Goal: Task Accomplishment & Management: Manage account settings

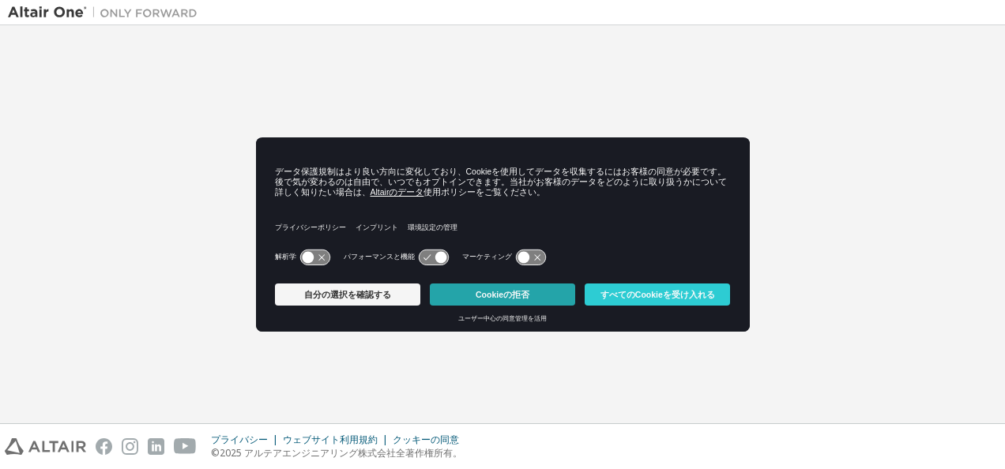
click at [467, 296] on button "Cookieの拒否" at bounding box center [502, 295] width 145 height 22
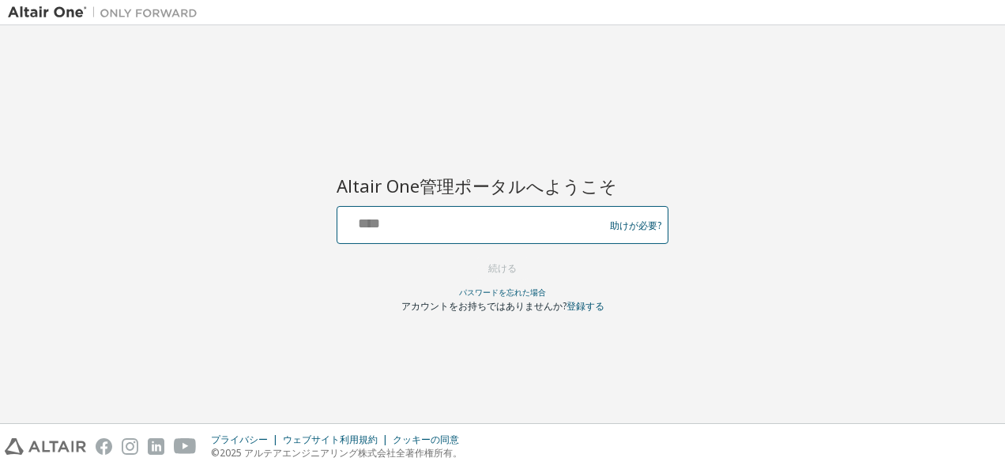
click at [483, 220] on input "text" at bounding box center [473, 221] width 258 height 23
type input "**********"
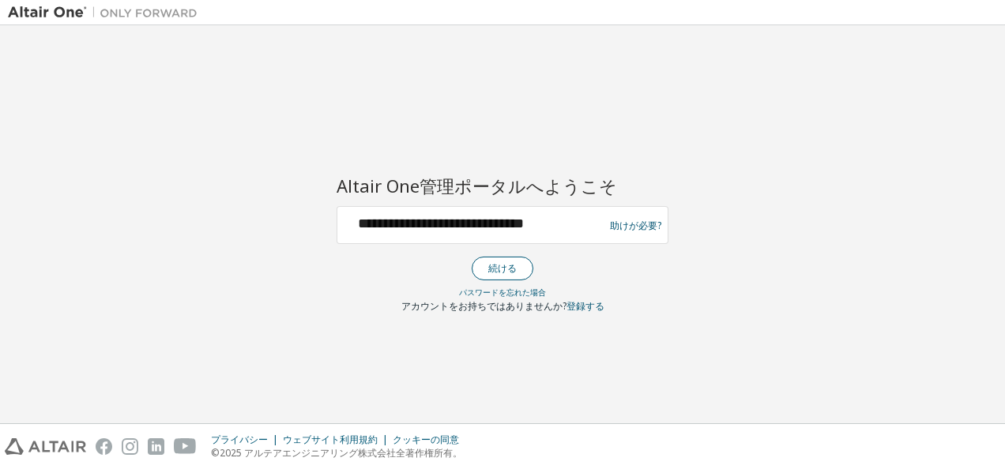
click at [502, 264] on button "続ける" at bounding box center [503, 269] width 62 height 24
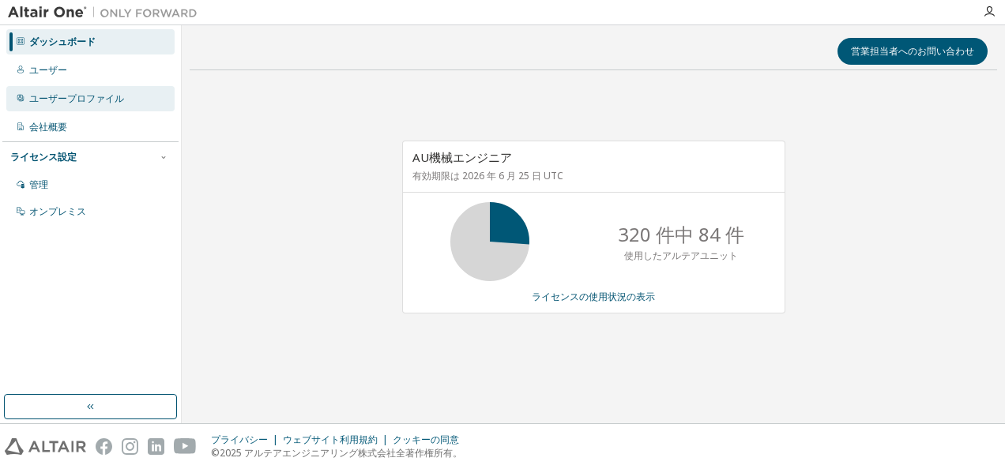
click at [54, 90] on div "ユーザープロファイル" at bounding box center [90, 98] width 168 height 25
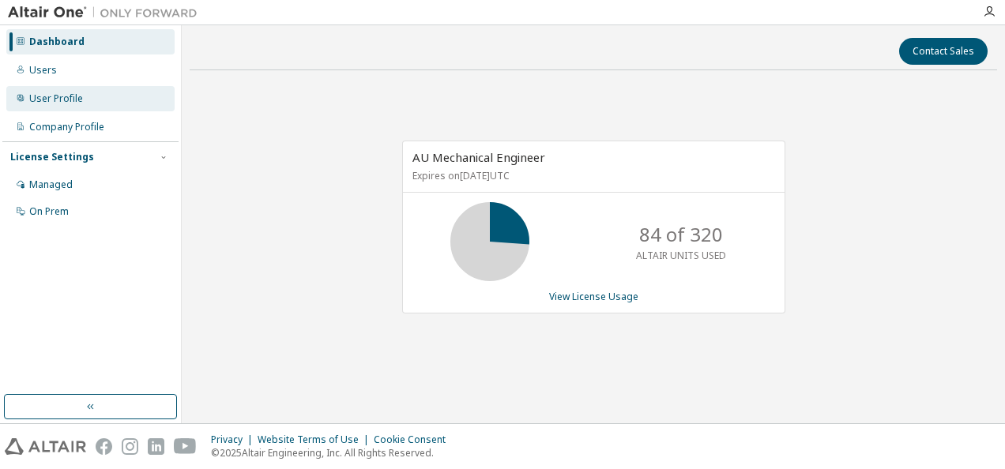
click at [99, 103] on div "User Profile" at bounding box center [90, 98] width 168 height 25
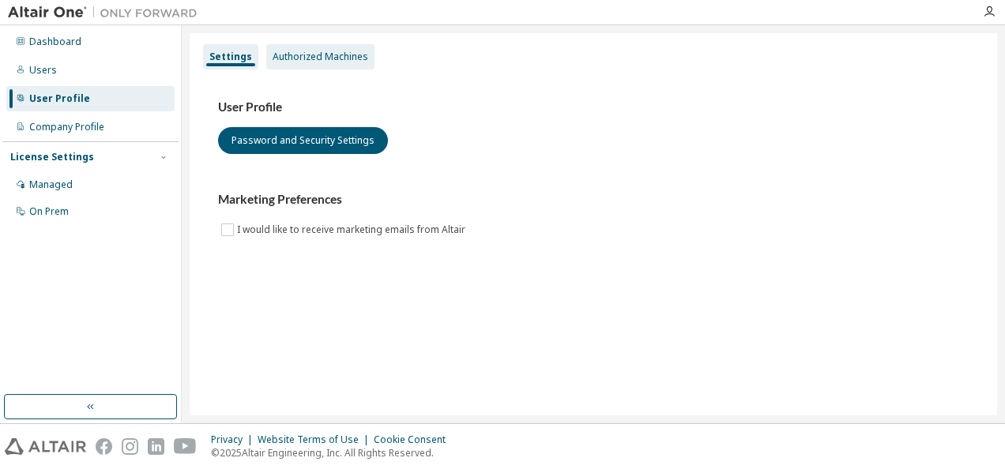
click at [306, 64] on div "Authorized Machines" at bounding box center [320, 56] width 108 height 25
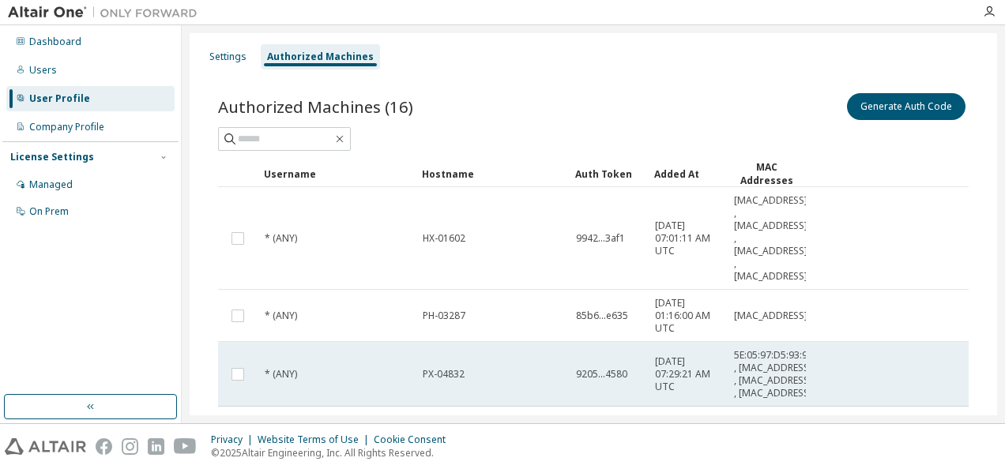
scroll to position [474, 0]
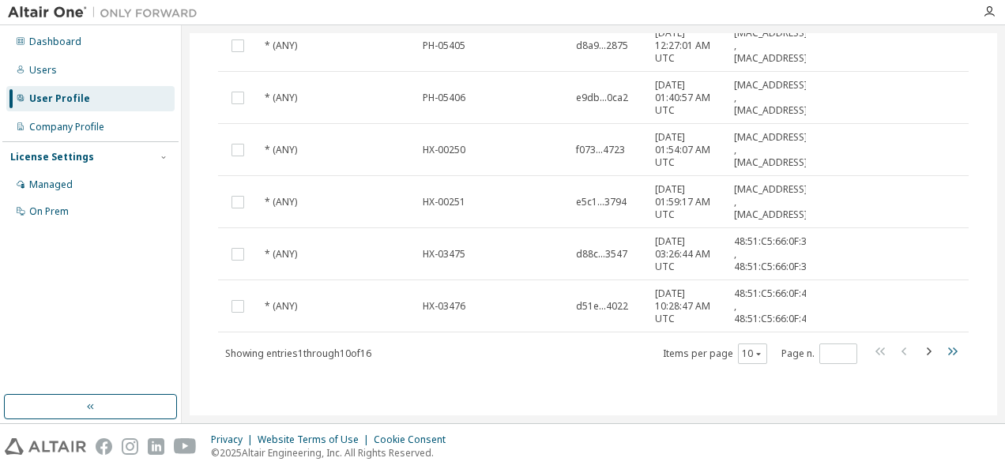
click at [948, 355] on icon "button" at bounding box center [952, 352] width 9 height 8
type input "*"
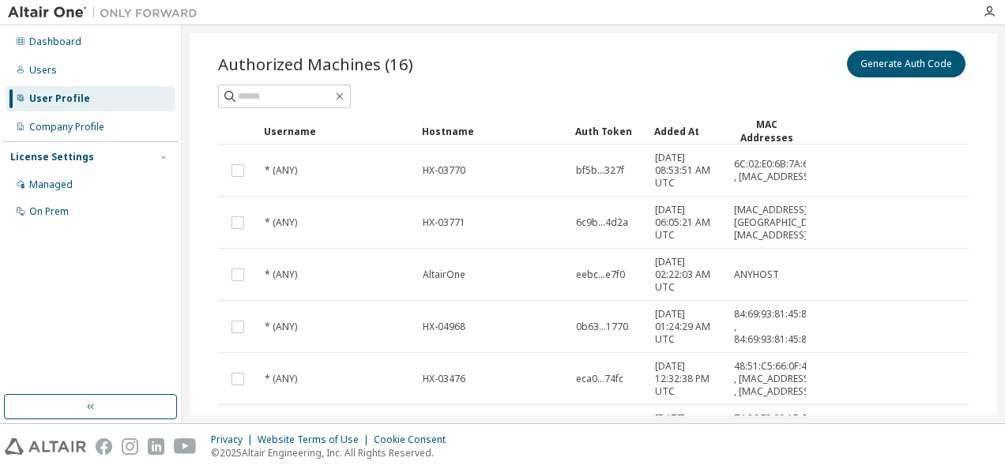
scroll to position [0, 0]
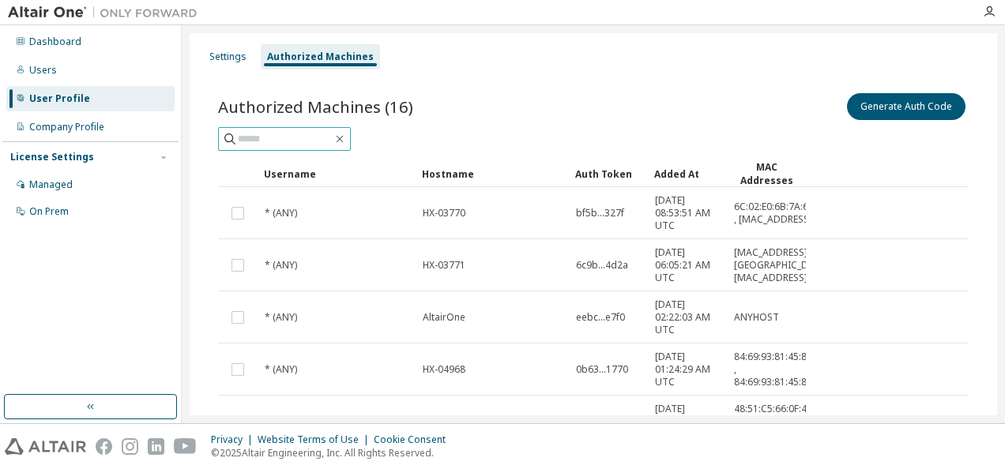
click at [300, 136] on input "text" at bounding box center [285, 139] width 95 height 16
type input "********"
type input "*"
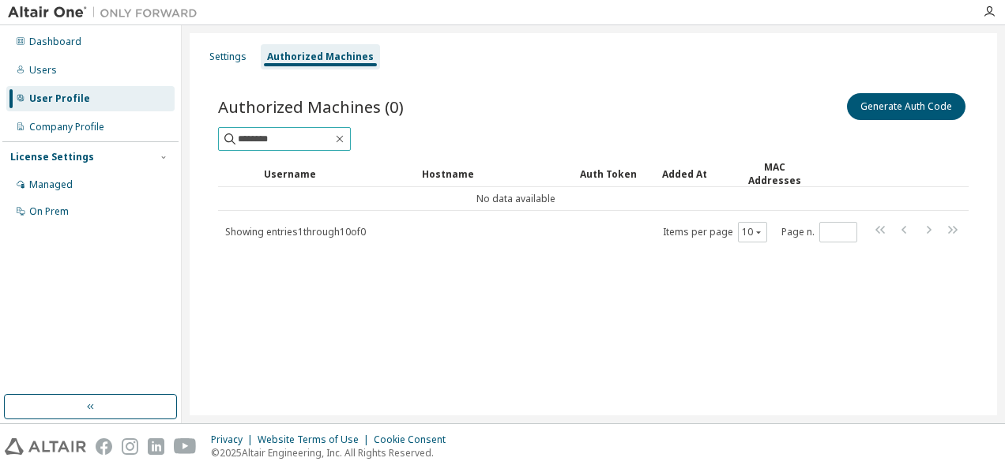
click at [256, 138] on input "********" at bounding box center [285, 139] width 95 height 16
type input "*****"
drag, startPoint x: 296, startPoint y: 135, endPoint x: 201, endPoint y: 125, distance: 96.1
click at [201, 125] on div "Authorized Machines (0) Generate Auth Code ***** Clear Load Save Save As Field …" at bounding box center [593, 177] width 788 height 213
click at [581, 111] on div "Authorized Machines (0) Generate Auth Code" at bounding box center [593, 106] width 750 height 33
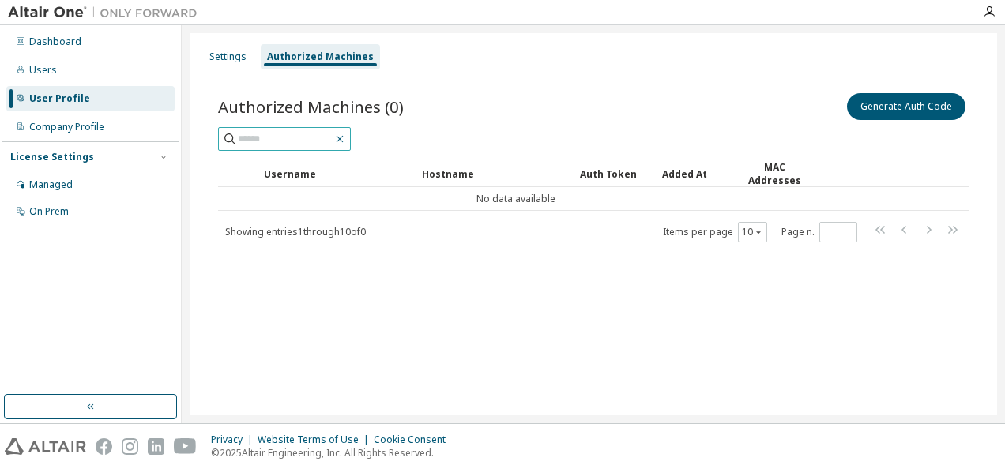
click at [346, 142] on icon "button" at bounding box center [339, 139] width 13 height 13
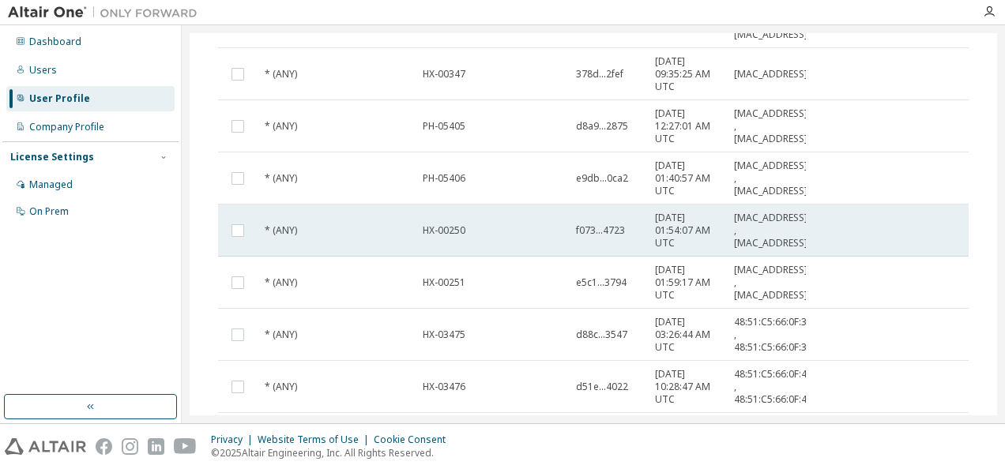
scroll to position [474, 0]
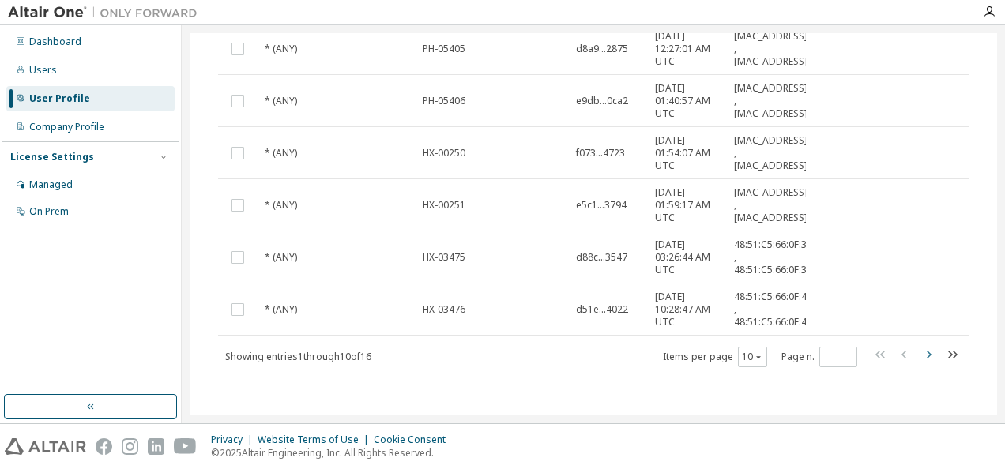
click at [919, 361] on button "button" at bounding box center [928, 356] width 19 height 23
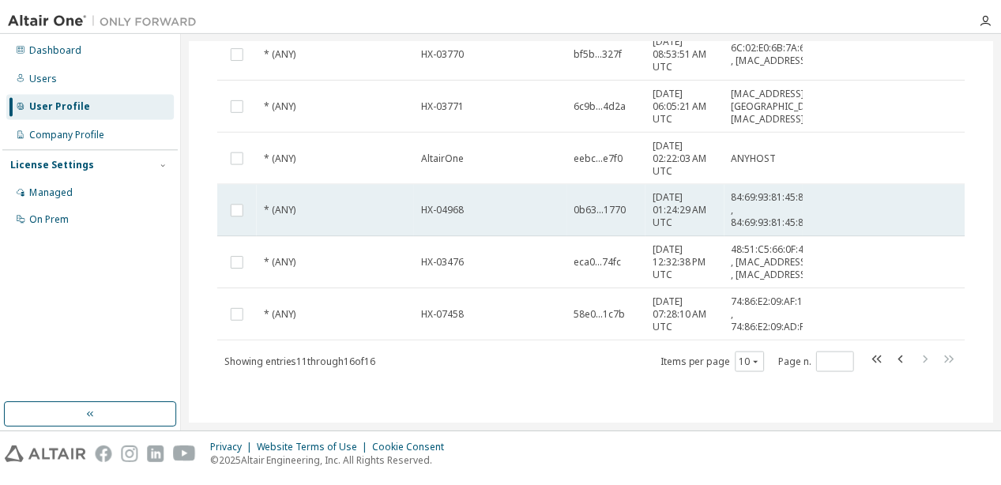
scroll to position [190, 0]
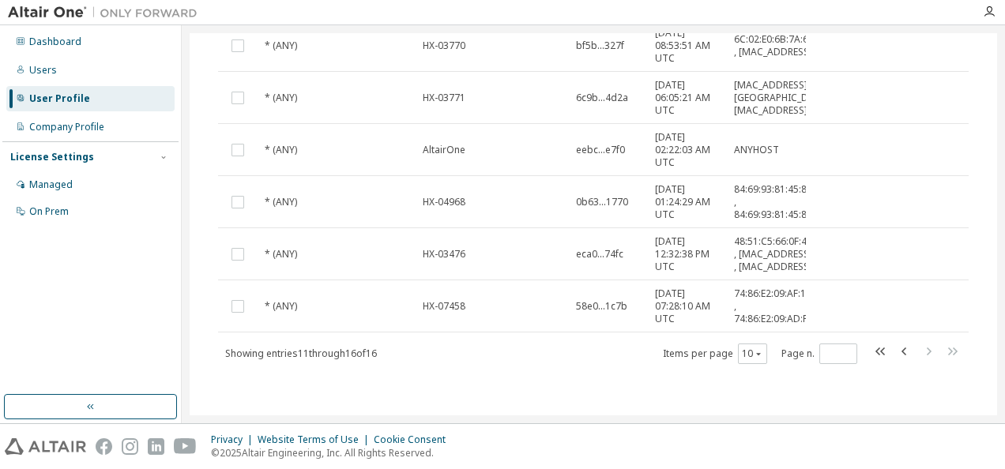
click at [907, 354] on span at bounding box center [916, 353] width 90 height 23
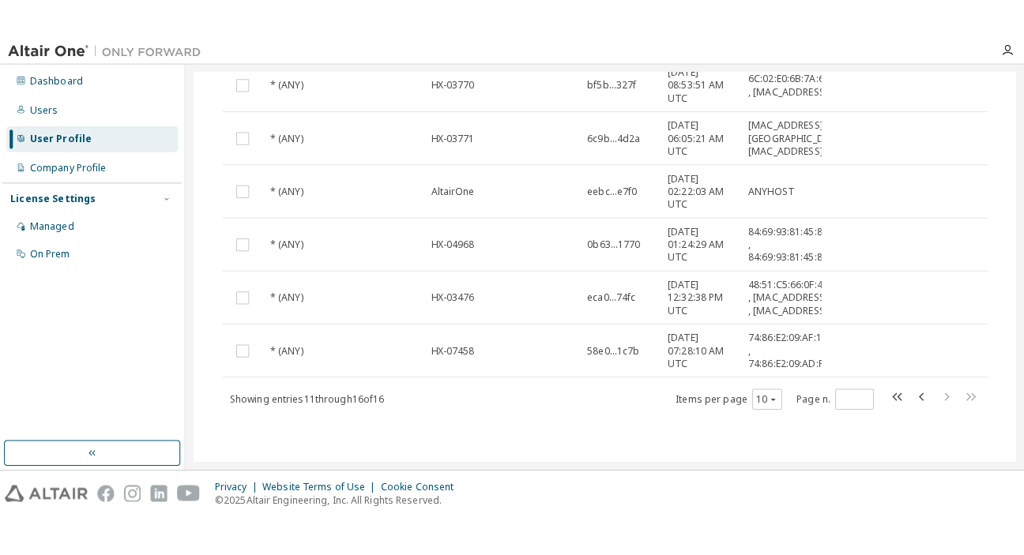
scroll to position [174, 0]
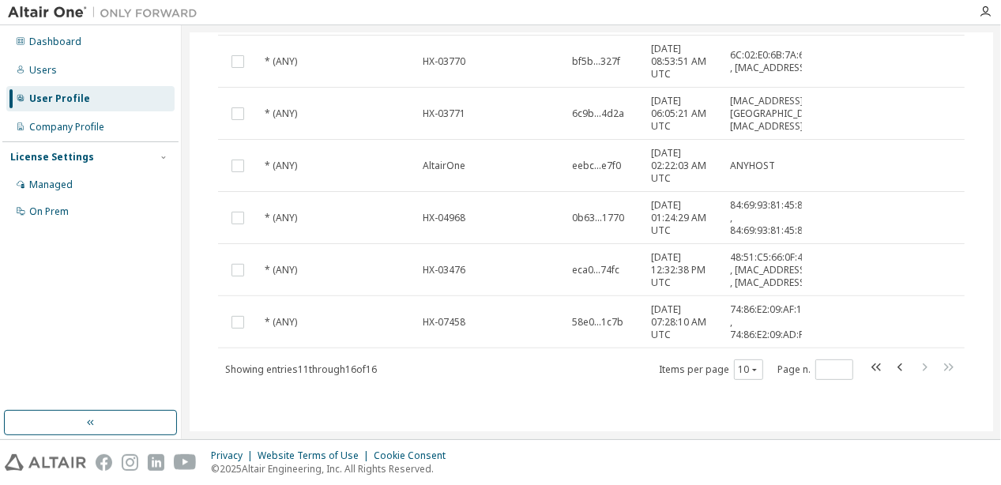
click at [998, 468] on html "Dashboard Users User Profile Company Profile License Settings Managed On Prem S…" at bounding box center [500, 242] width 1001 height 485
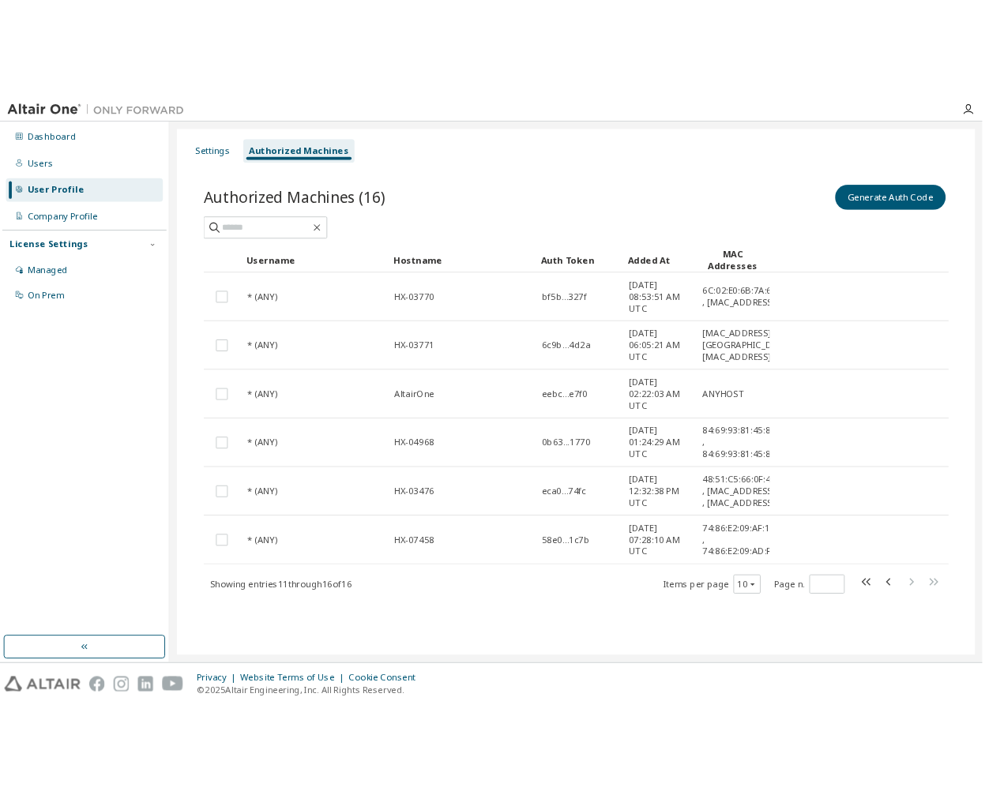
scroll to position [0, 0]
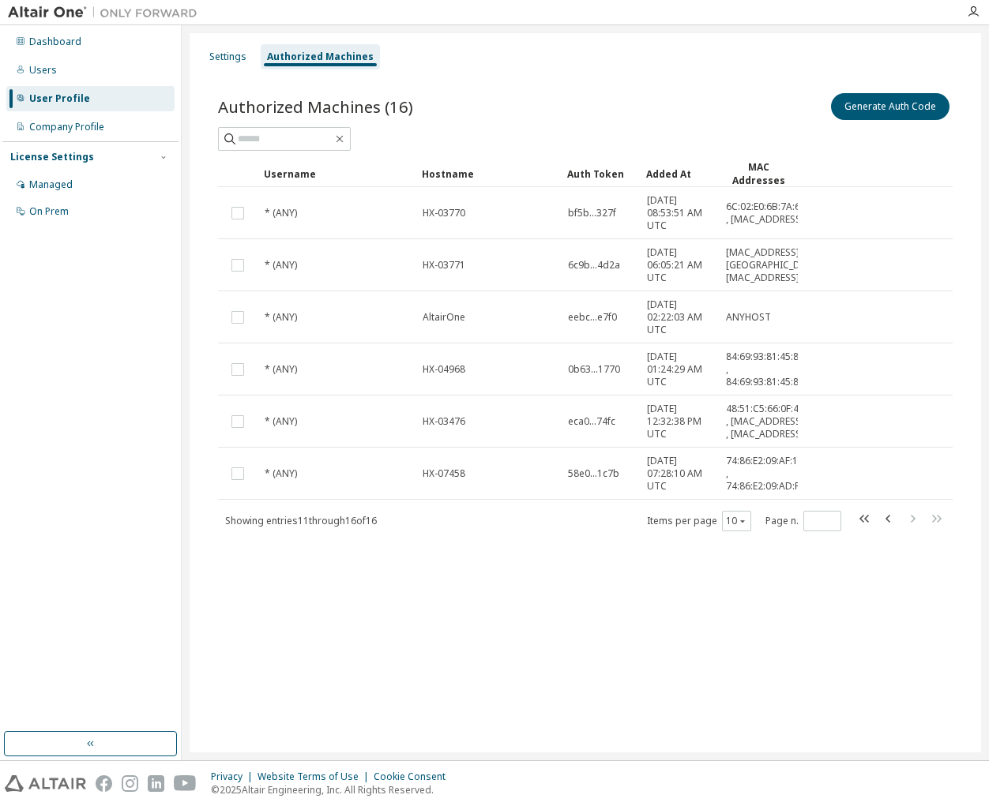
click at [430, 468] on div "Settings Authorized Machines Authorized Machines (16) Generate Auth Code Clear …" at bounding box center [585, 393] width 791 height 720
click at [881, 468] on icon "button" at bounding box center [888, 518] width 19 height 19
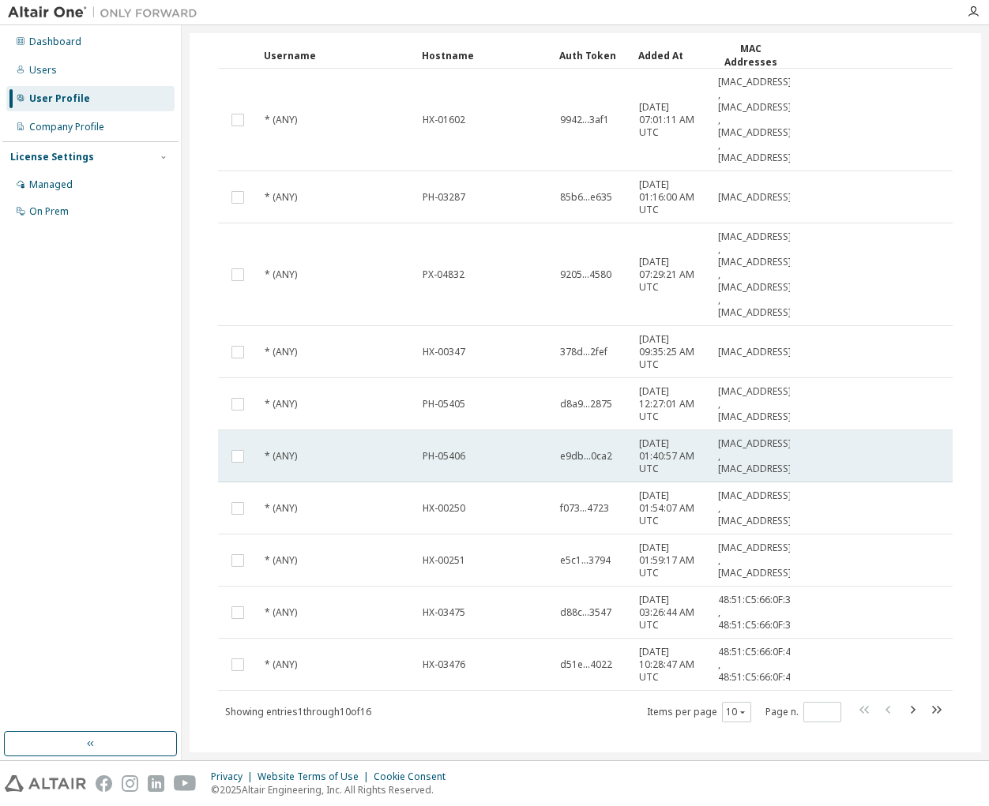
scroll to position [137, 0]
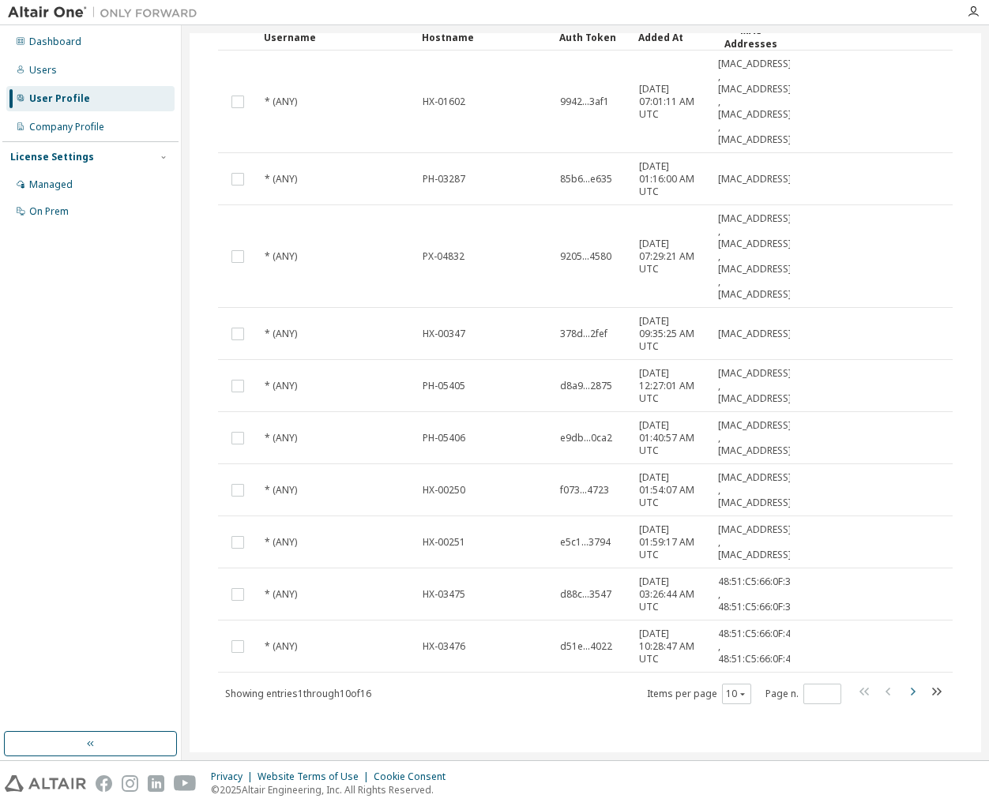
click at [903, 468] on icon "button" at bounding box center [912, 691] width 19 height 19
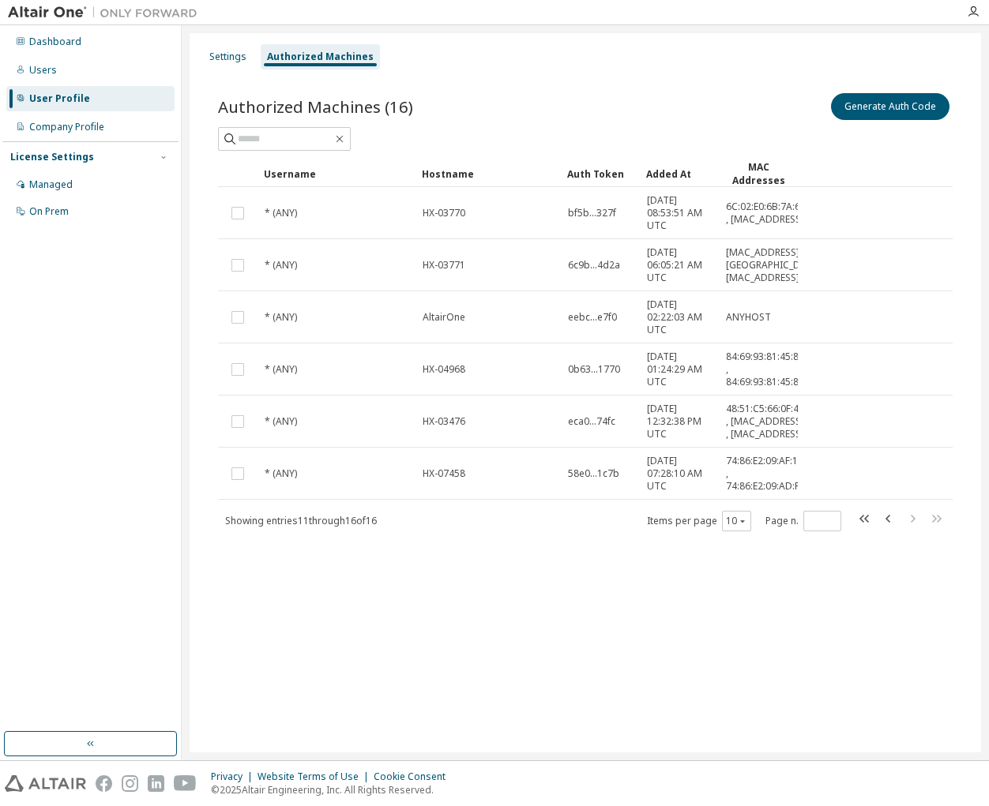
scroll to position [0, 0]
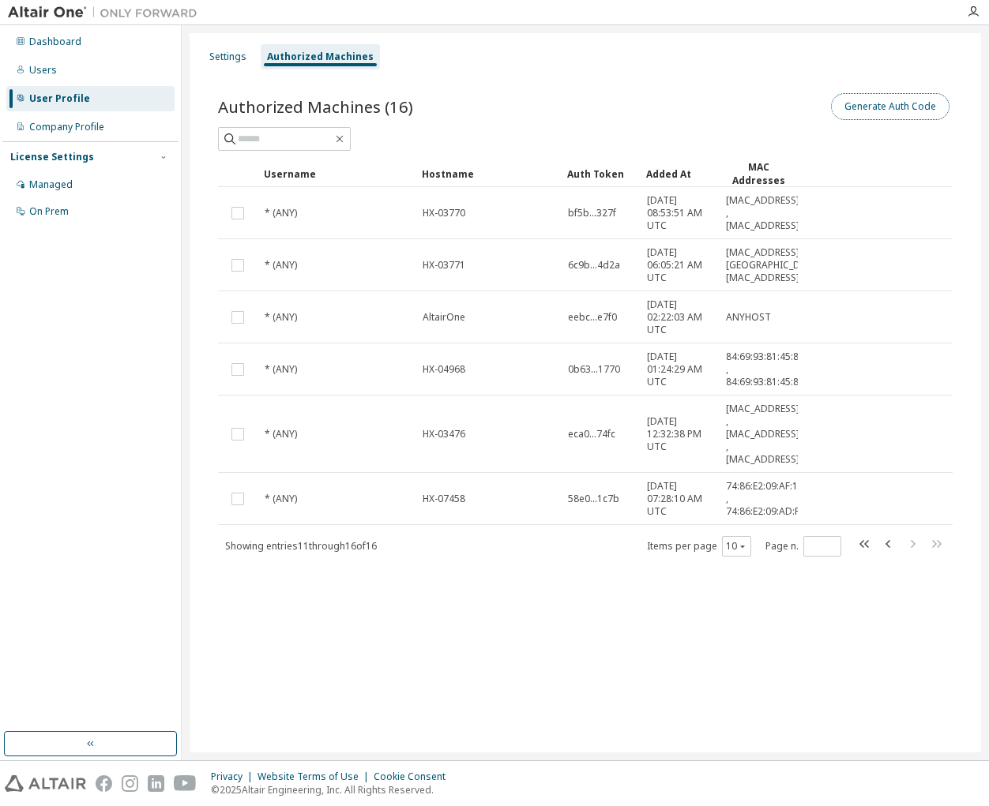
click at [895, 115] on button "Generate Auth Code" at bounding box center [890, 106] width 118 height 27
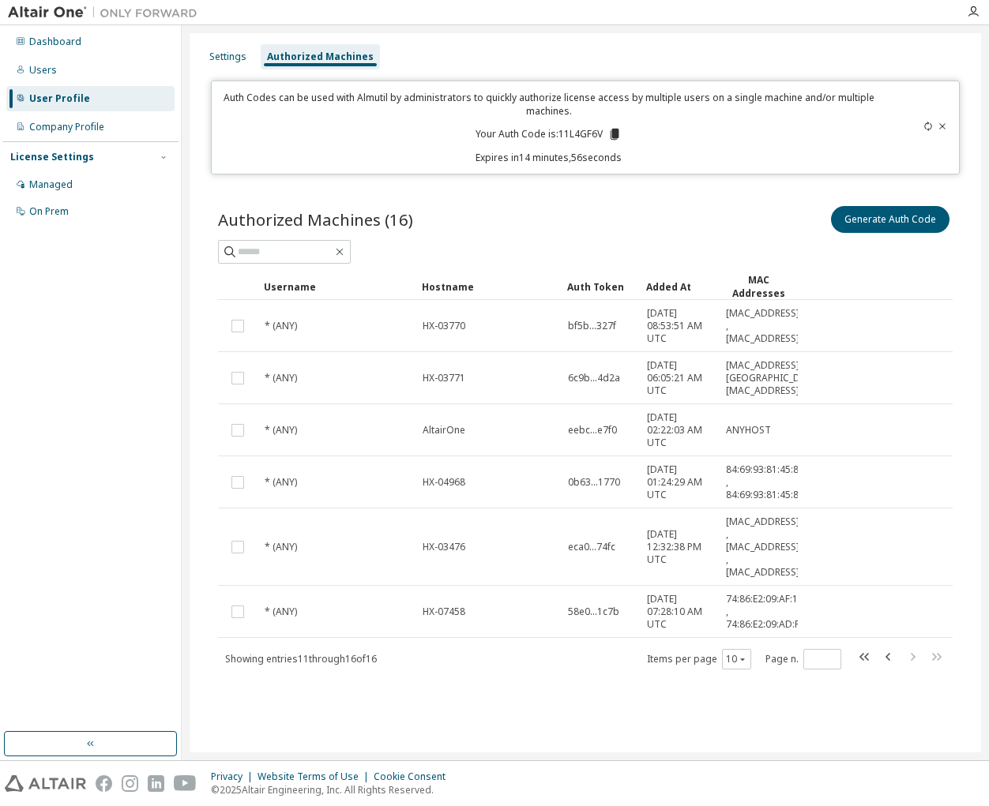
click at [946, 129] on icon at bounding box center [941, 126] width 9 height 9
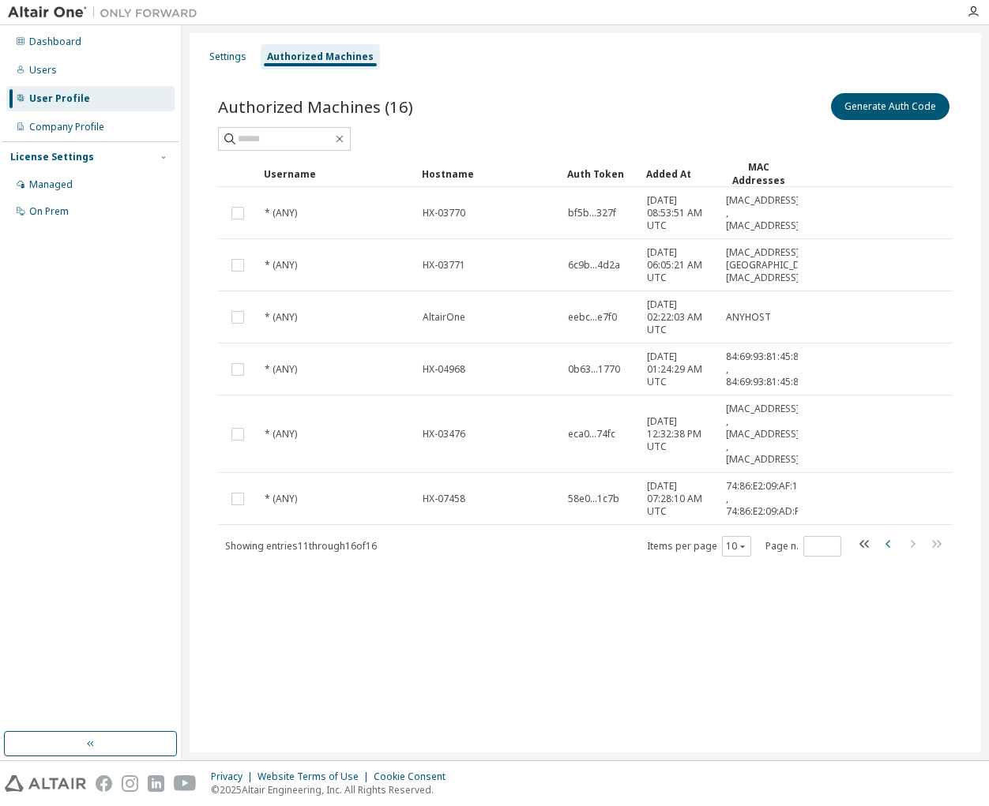
click at [886, 468] on icon "button" at bounding box center [887, 544] width 5 height 8
type input "*"
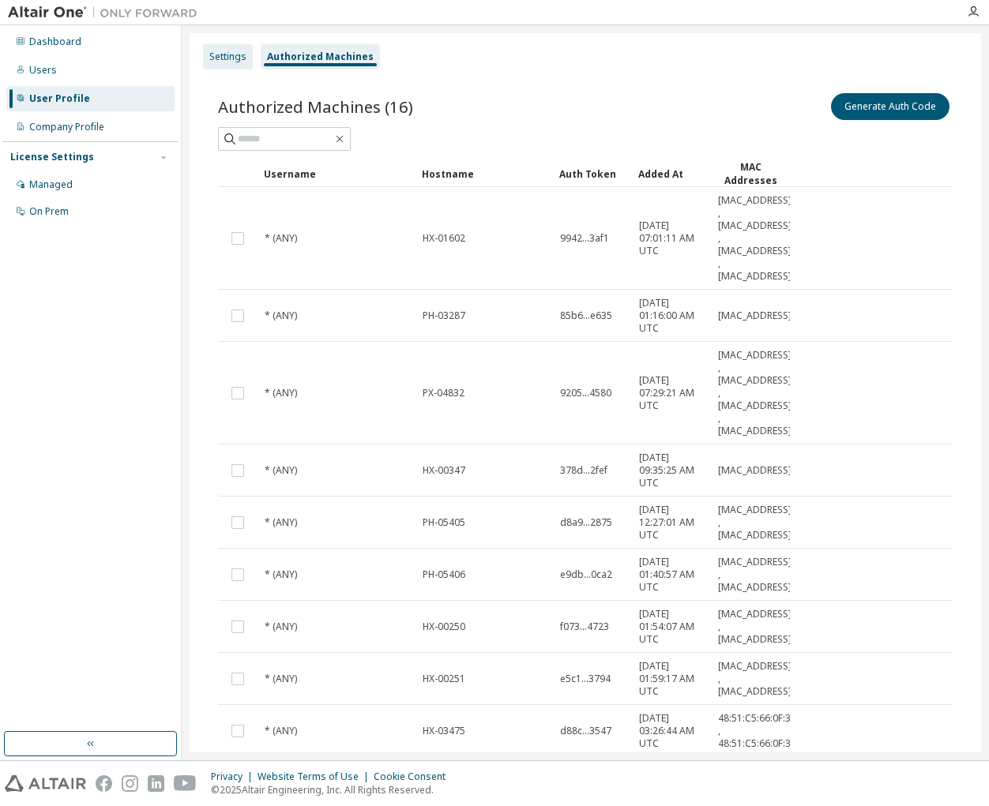
click at [238, 47] on div "Settings" at bounding box center [228, 56] width 50 height 25
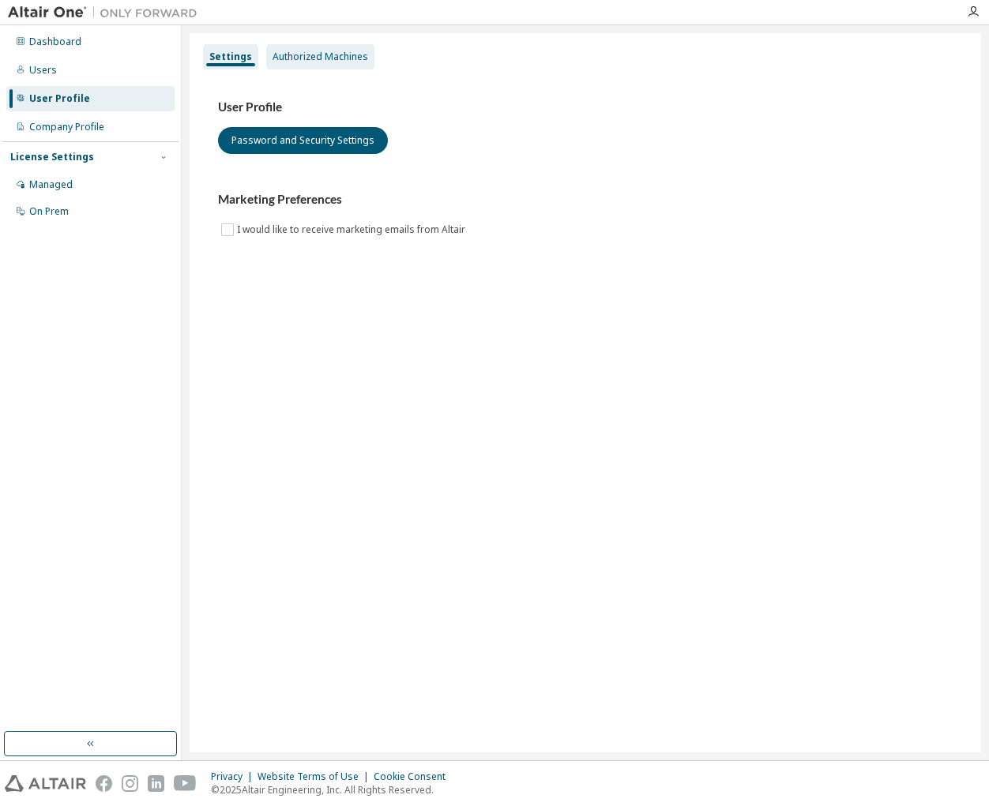
click at [278, 54] on div "Authorized Machines" at bounding box center [320, 57] width 96 height 13
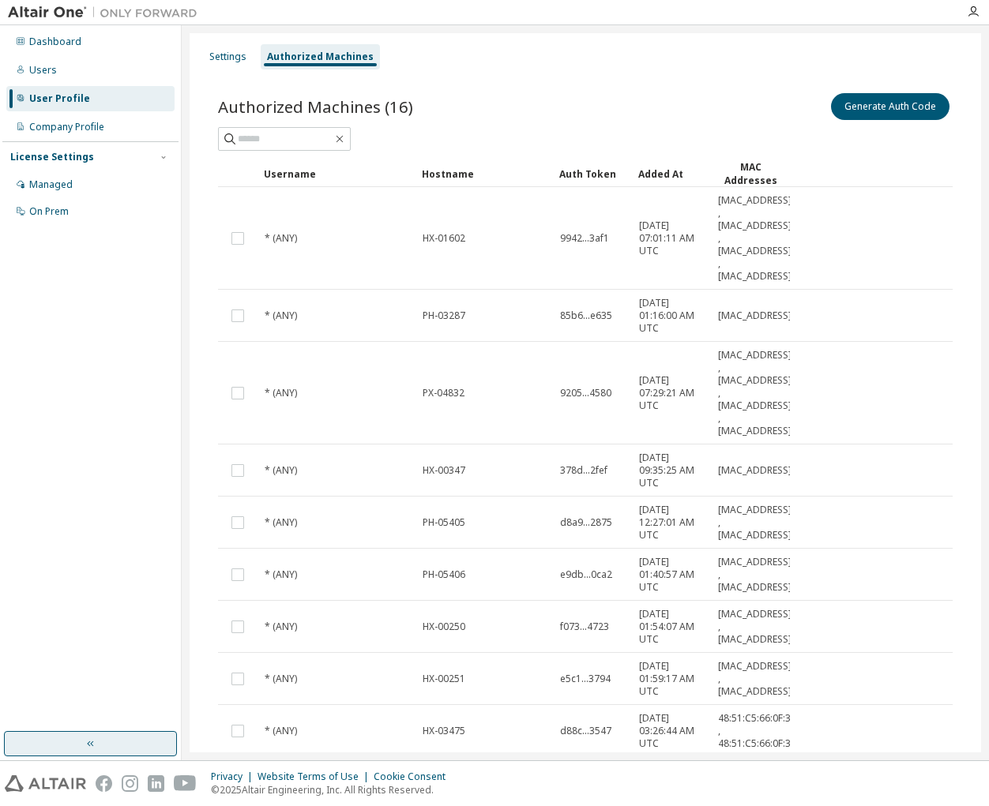
click at [112, 468] on button "button" at bounding box center [90, 743] width 173 height 25
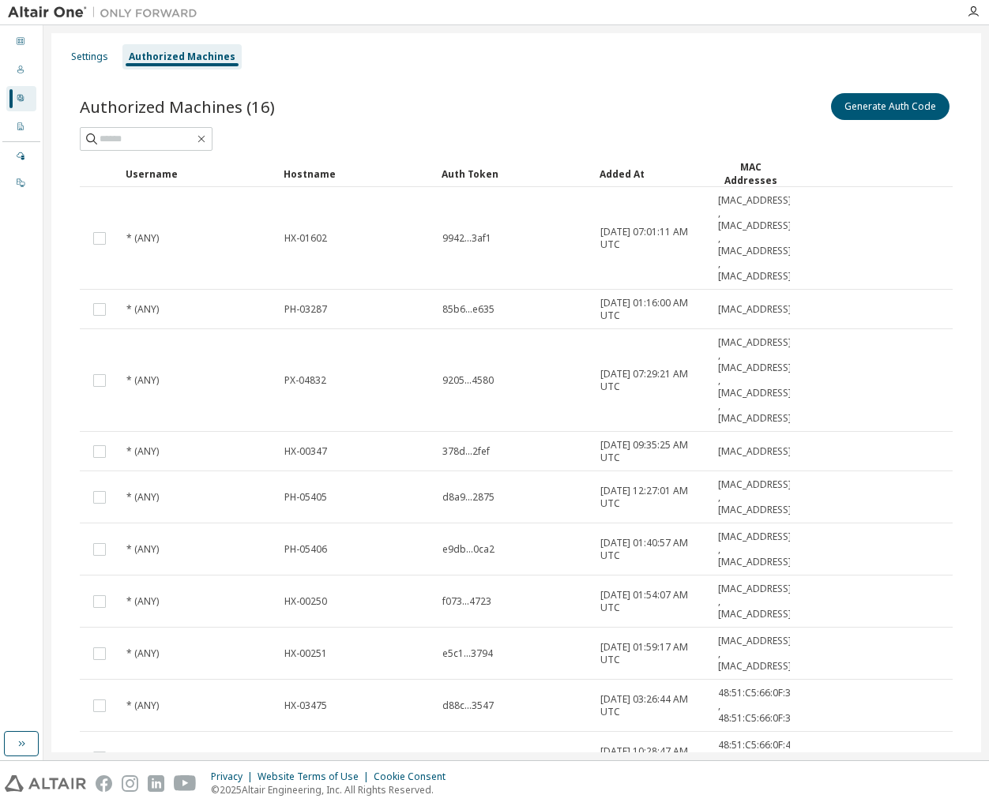
click at [54, 178] on div "Settings Authorized Machines Authorized Machines (16) Generate Auth Code Clear …" at bounding box center [516, 450] width 930 height 834
click at [24, 42] on icon at bounding box center [21, 41] width 8 height 8
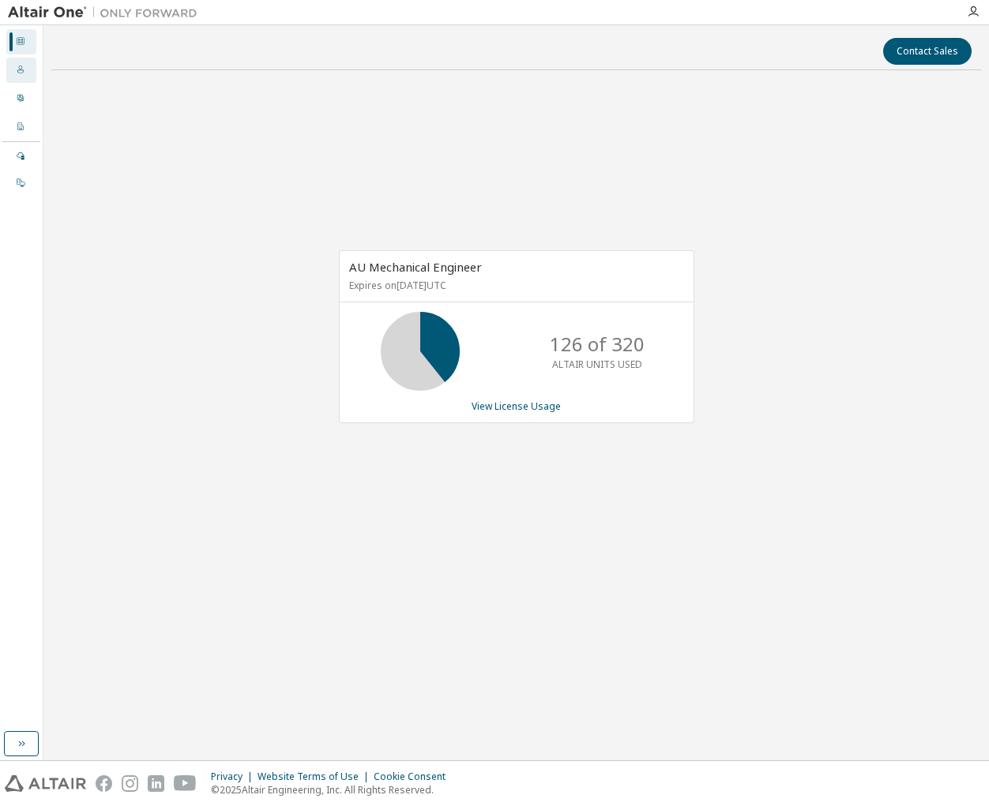
click at [26, 69] on div "Users" at bounding box center [21, 70] width 30 height 25
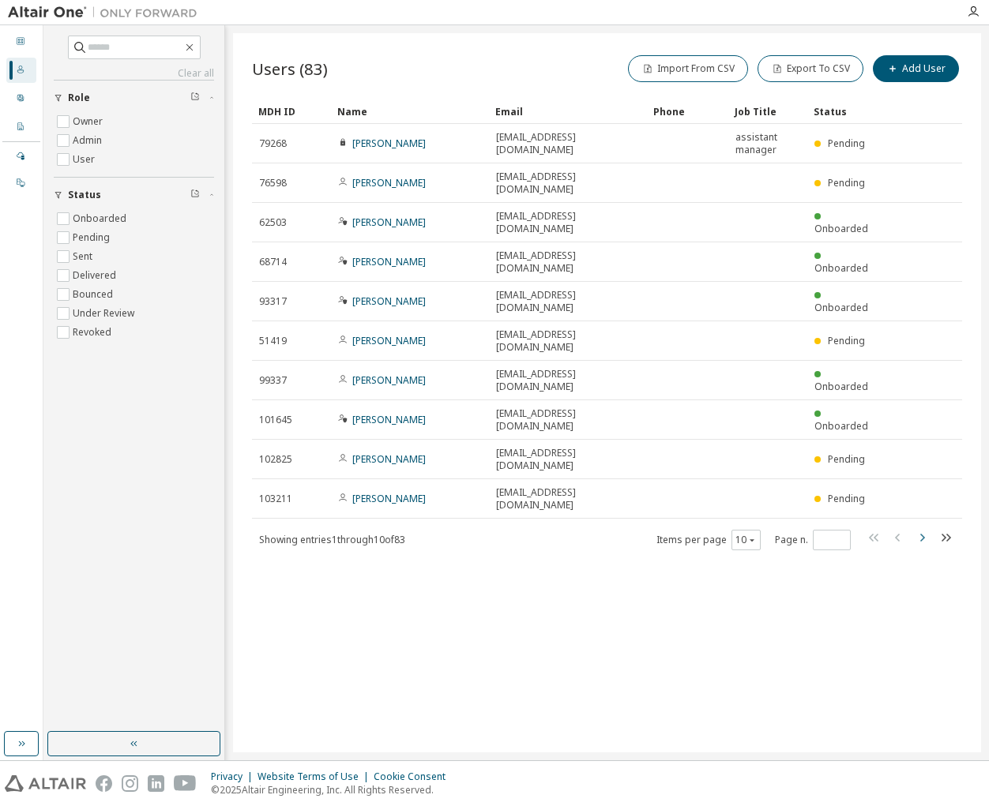
click at [918, 468] on button "button" at bounding box center [921, 539] width 19 height 23
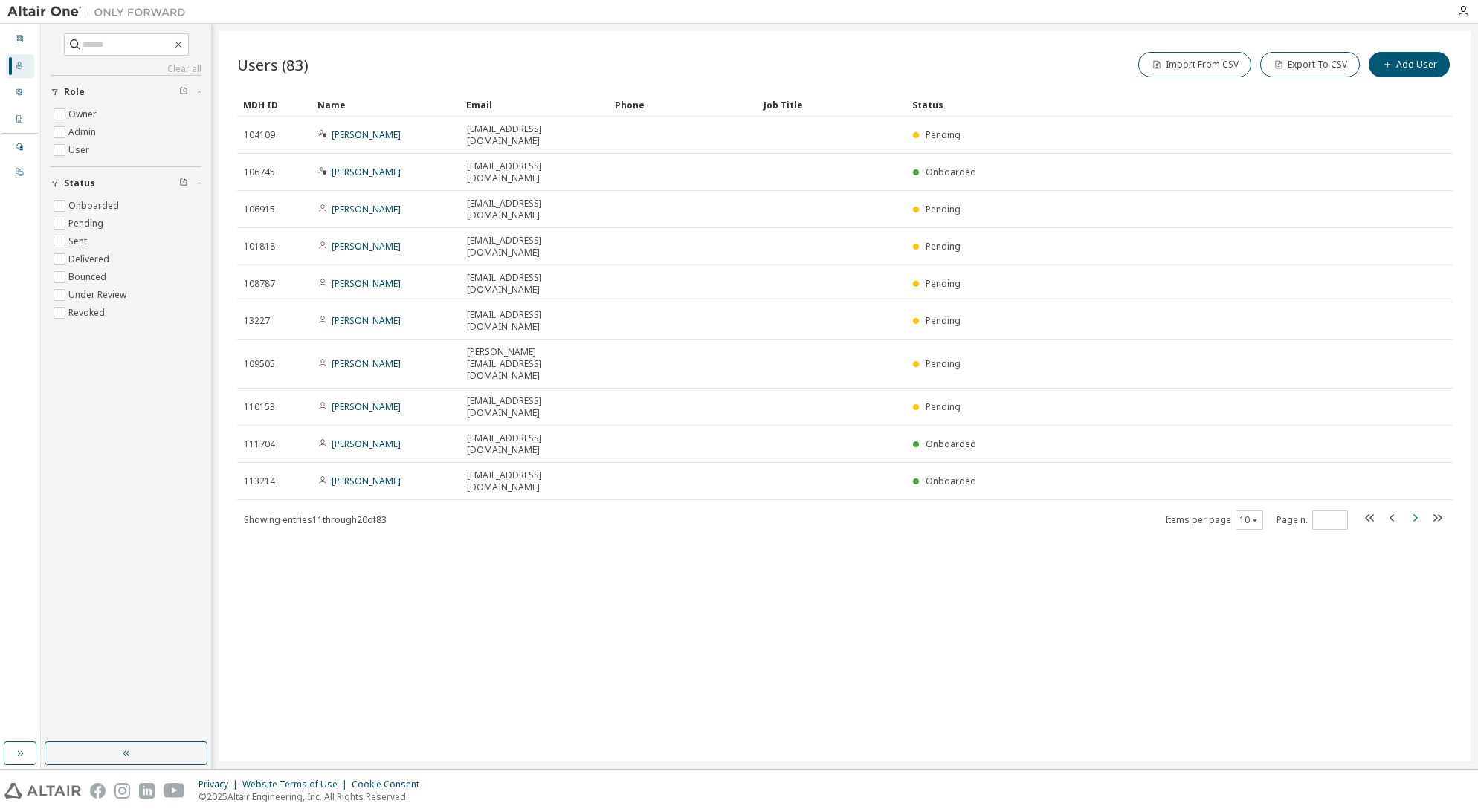
click at [945, 440] on icon "button" at bounding box center [1415, 517] width 18 height 18
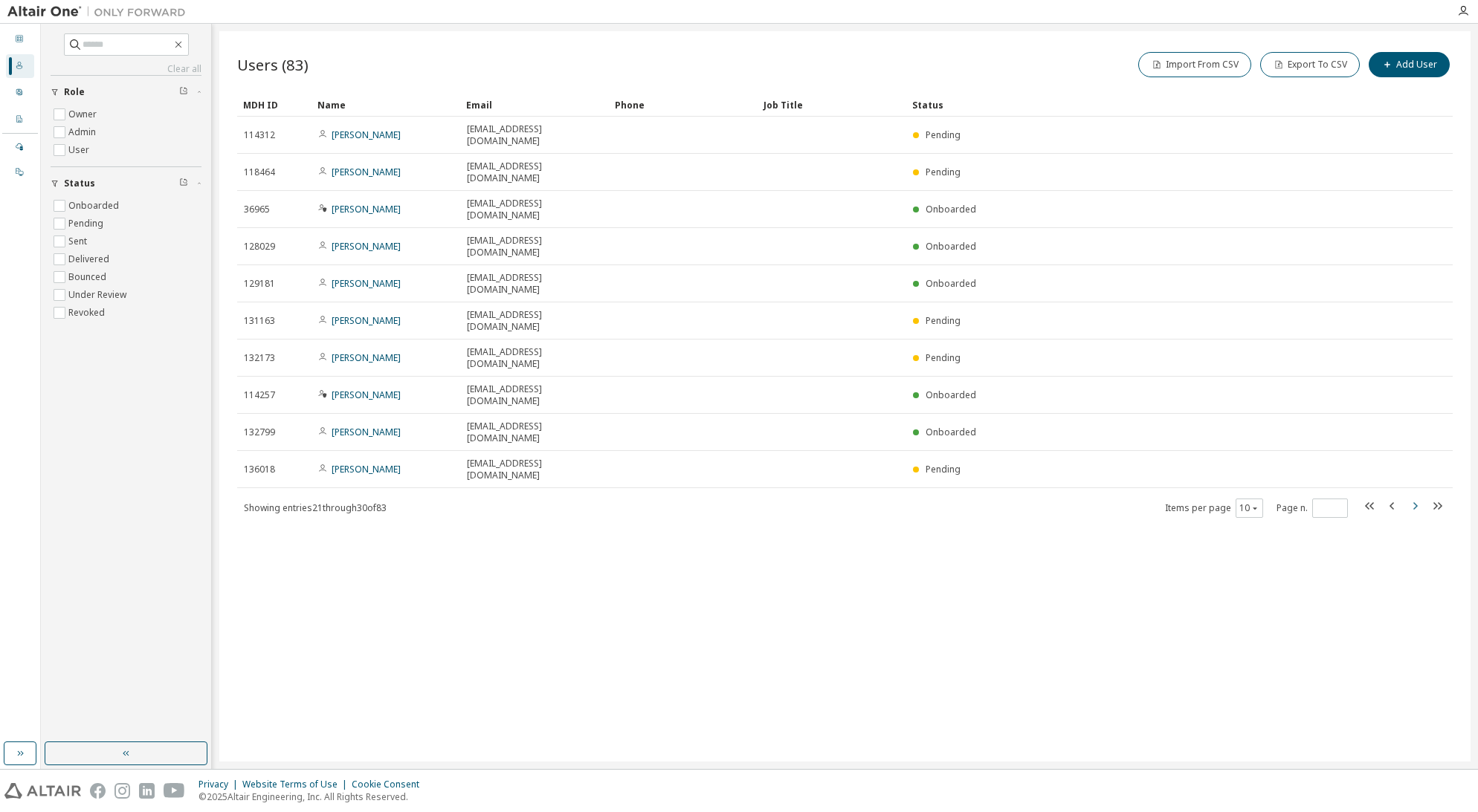
click at [945, 440] on icon "button" at bounding box center [1415, 505] width 18 height 18
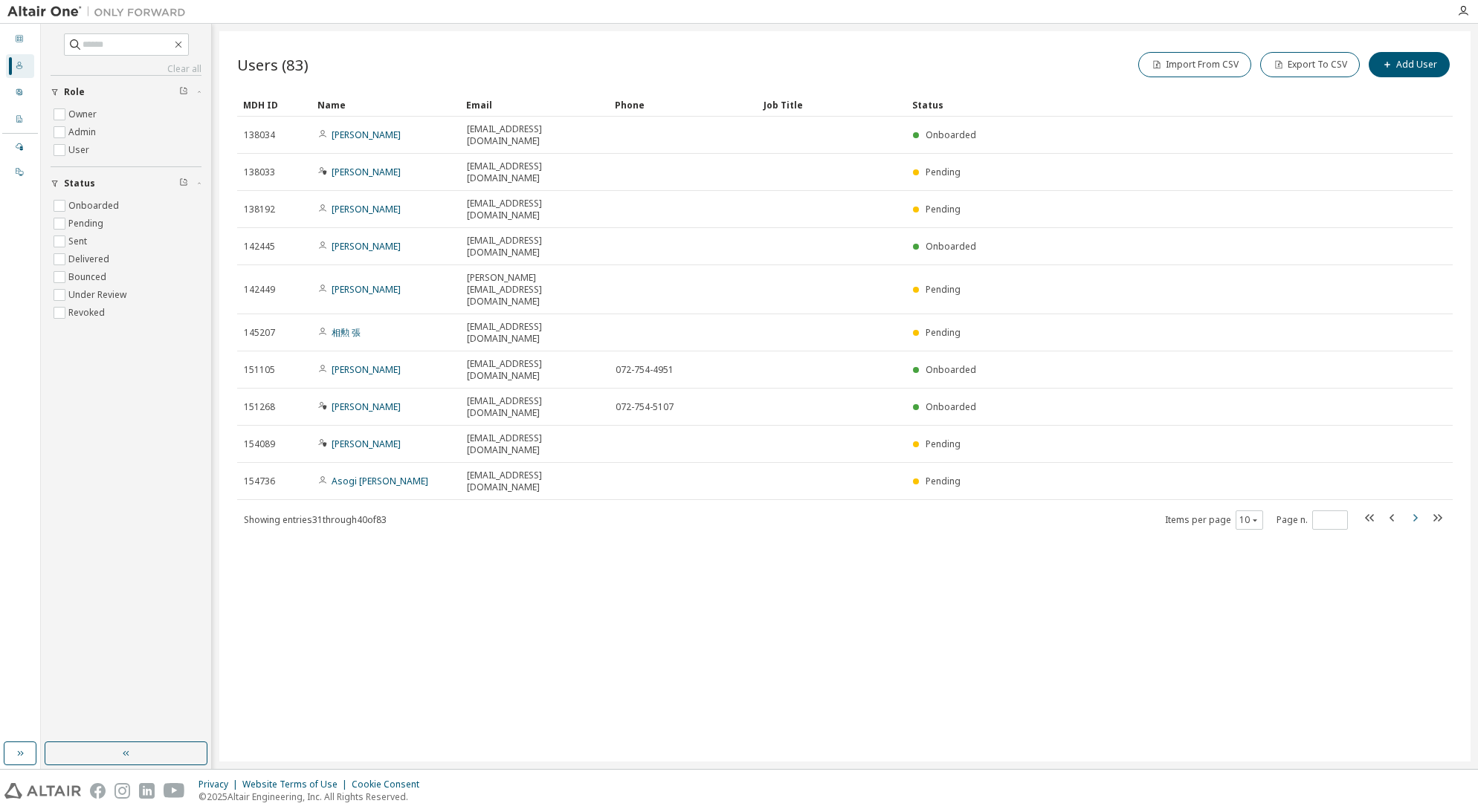
click at [945, 440] on icon "button" at bounding box center [1415, 517] width 18 height 18
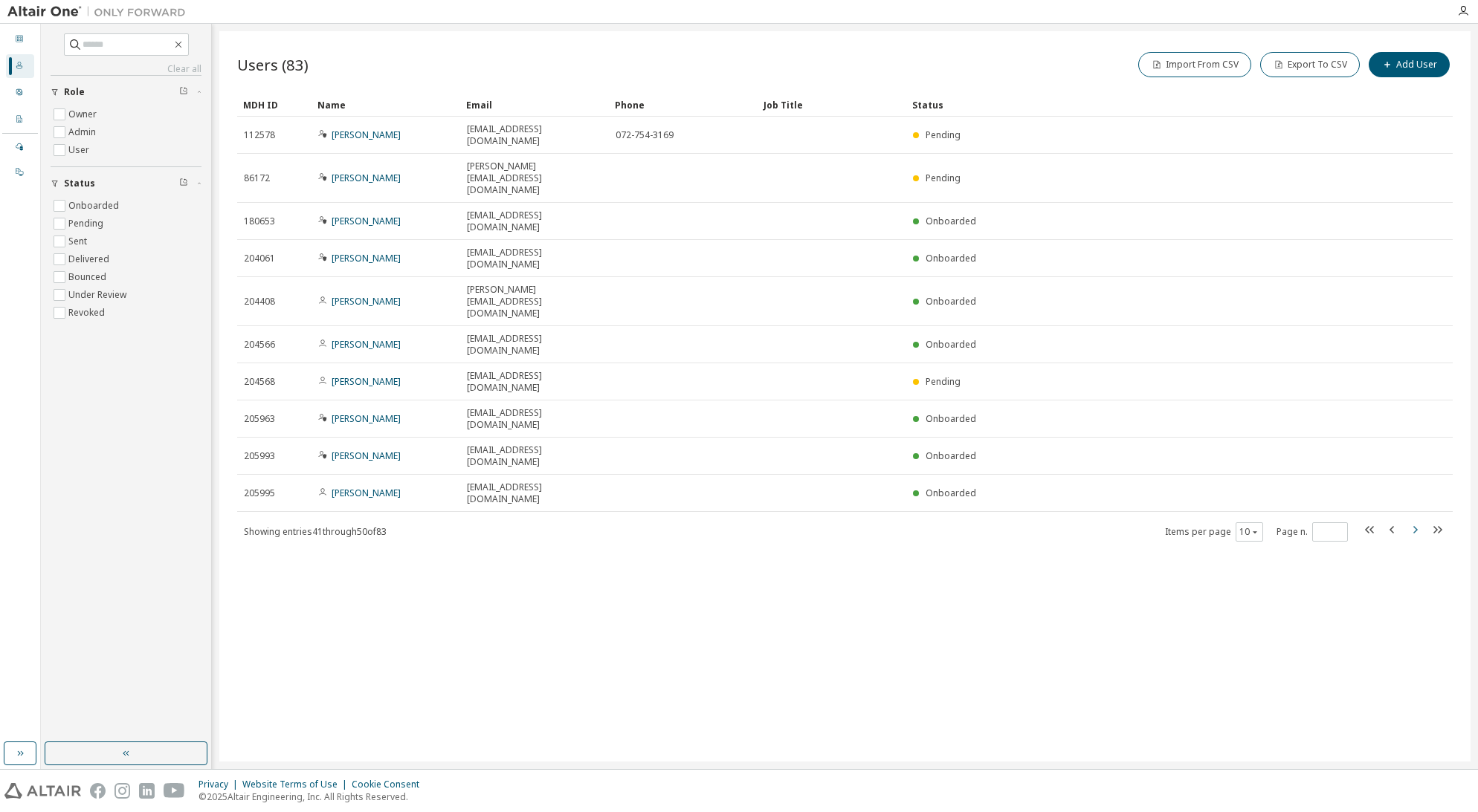
click at [945, 440] on icon "button" at bounding box center [1415, 530] width 18 height 18
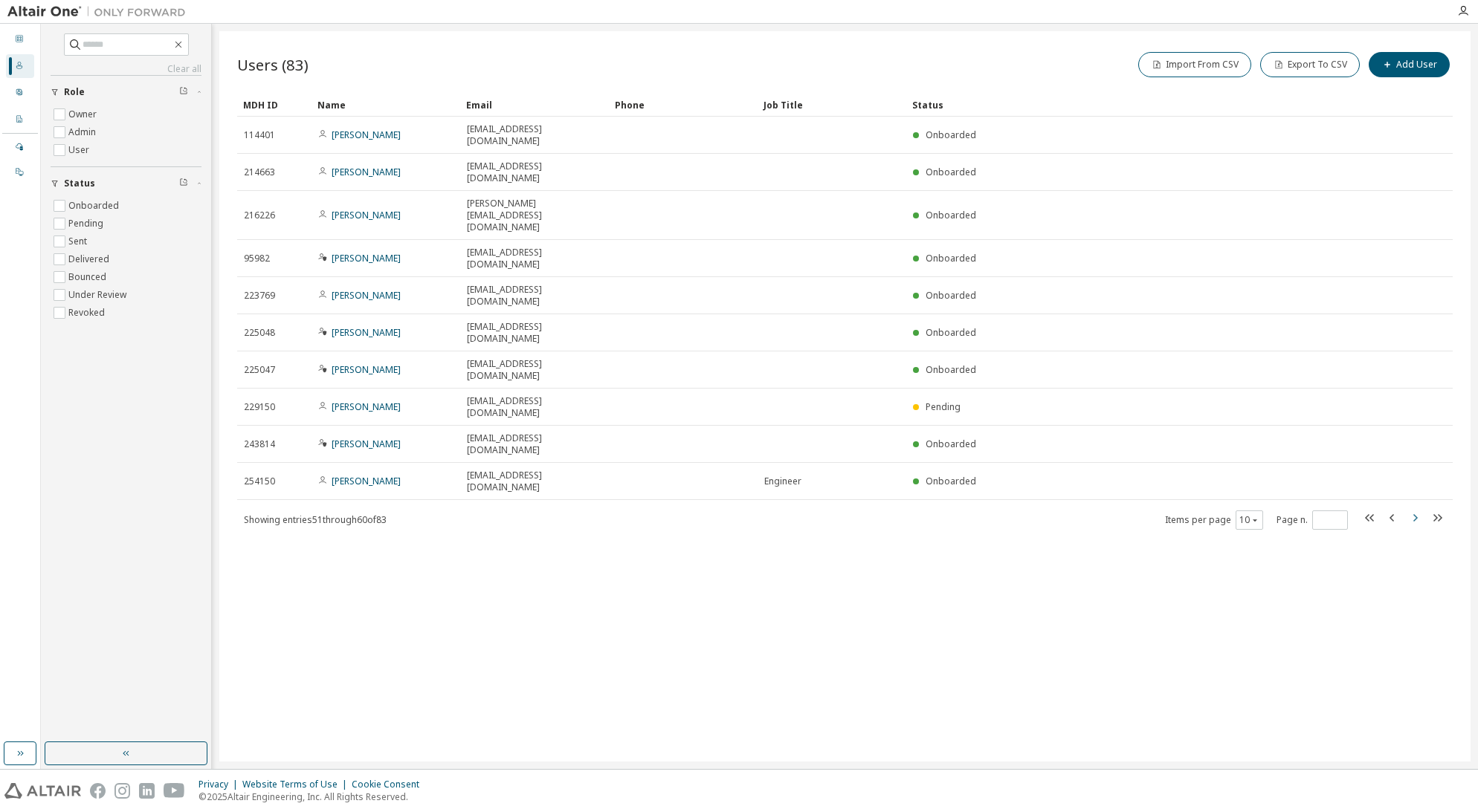
click at [945, 440] on icon "button" at bounding box center [1415, 517] width 18 height 18
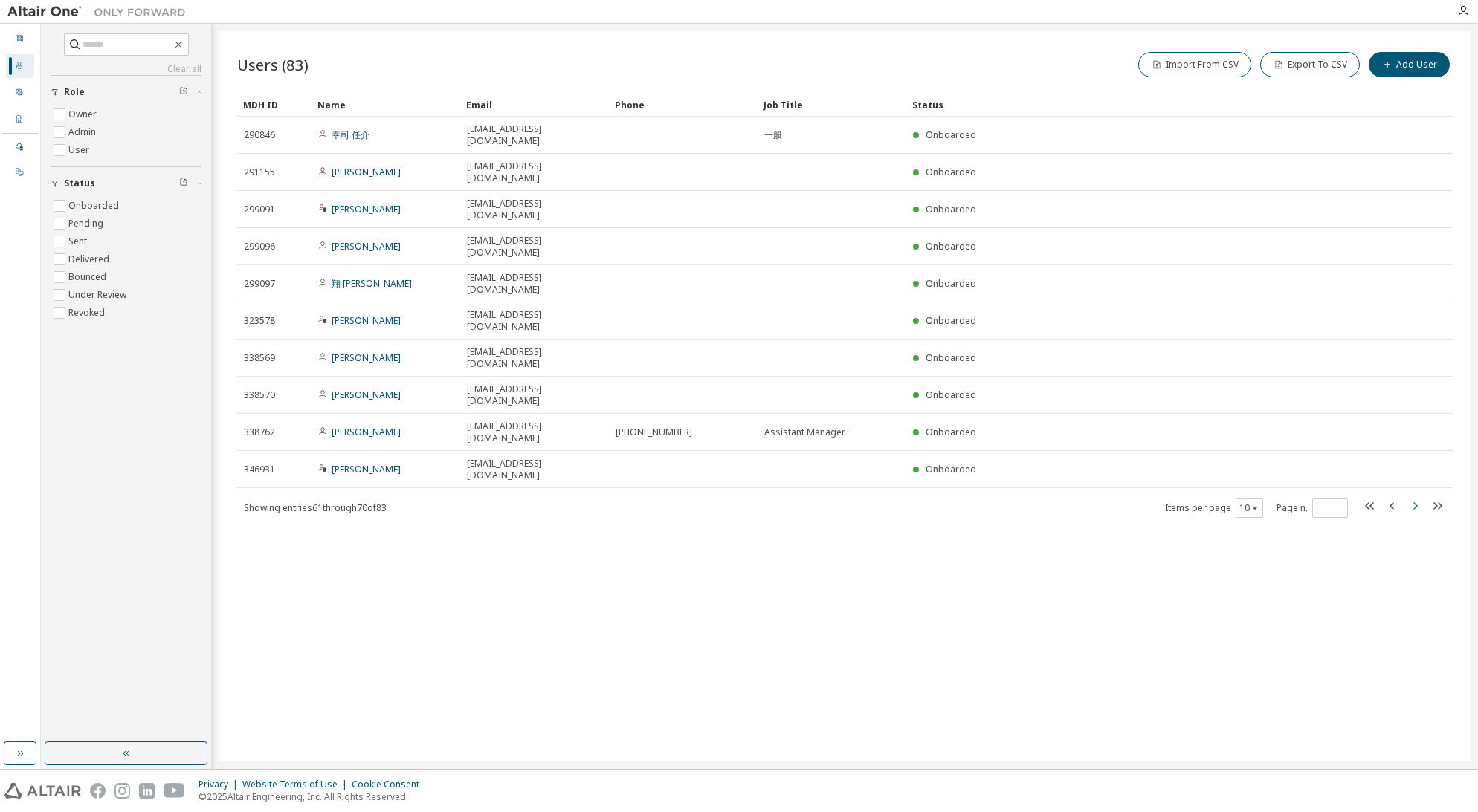
click at [945, 440] on icon "button" at bounding box center [1415, 505] width 18 height 18
type input "*"
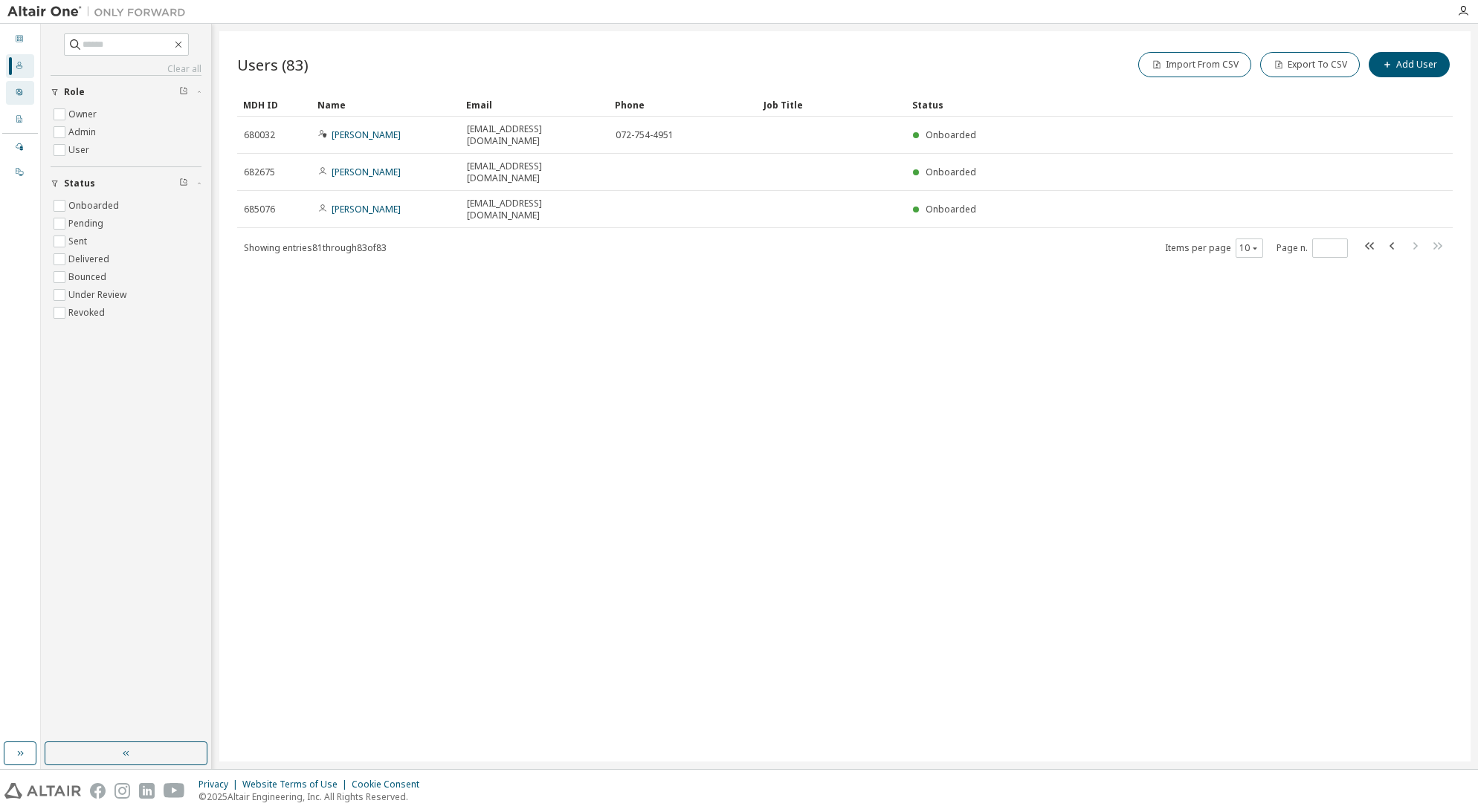
click at [13, 88] on div "User Profile" at bounding box center [20, 92] width 28 height 24
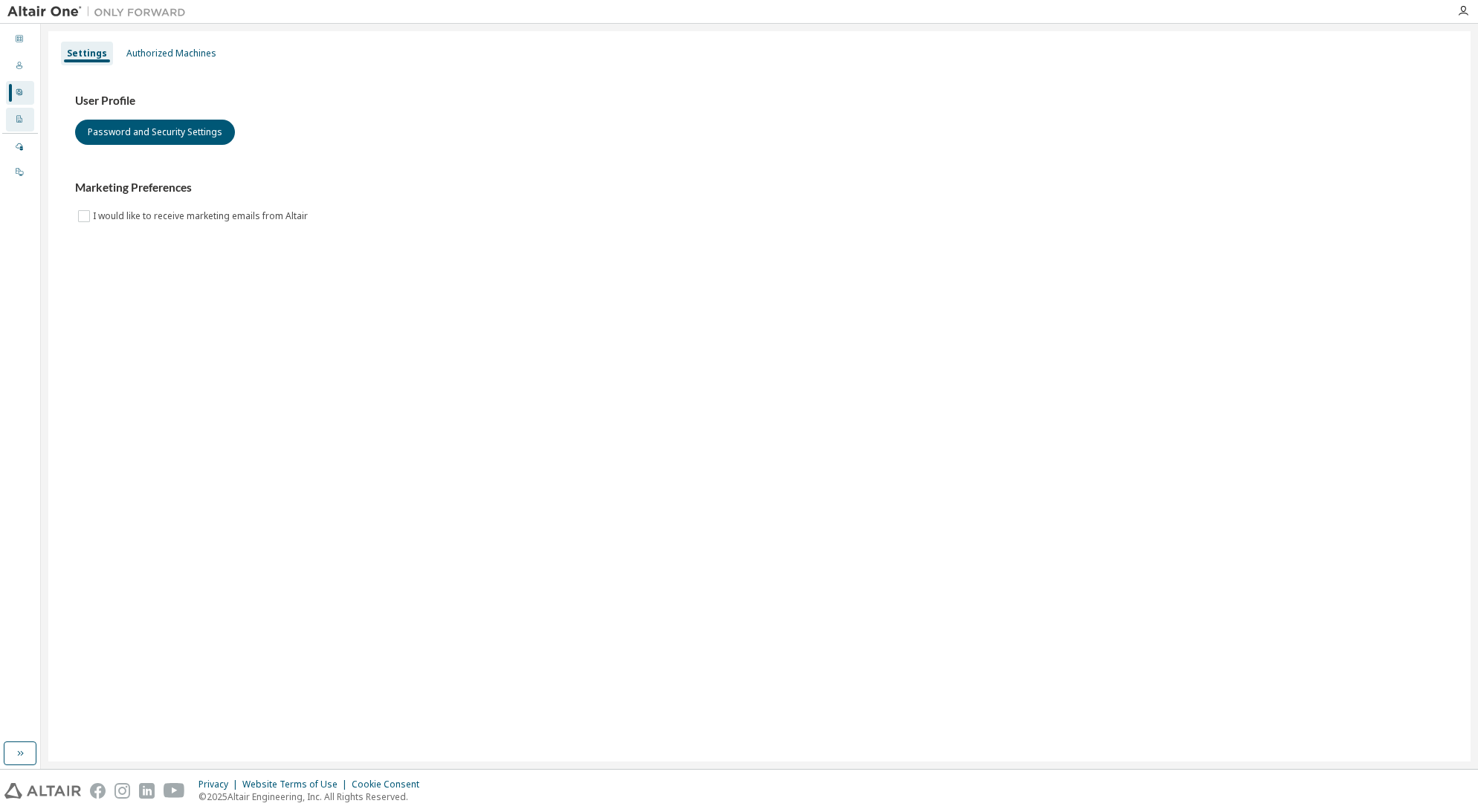
click at [24, 115] on div "Company Profile" at bounding box center [20, 119] width 28 height 24
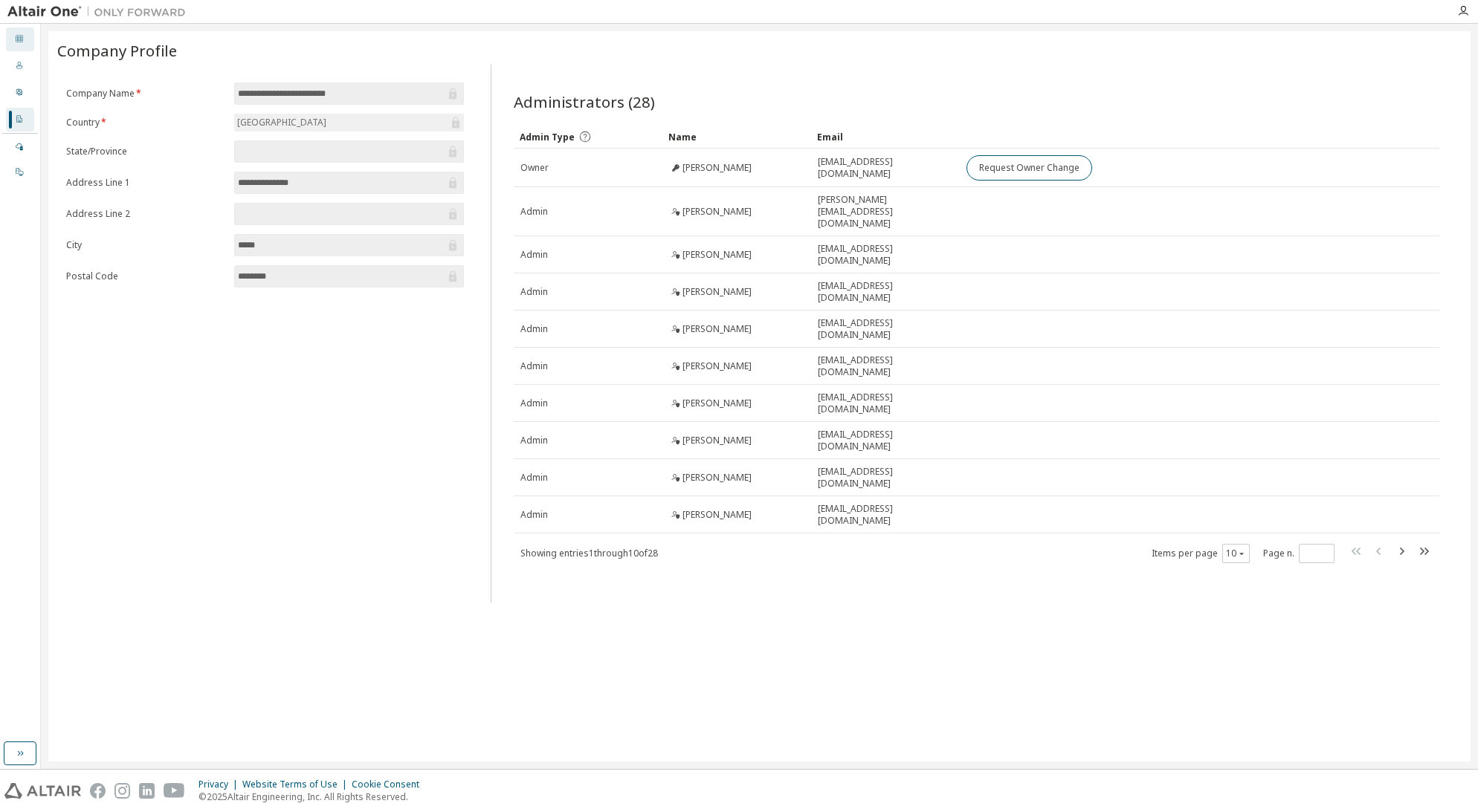
click at [21, 34] on icon at bounding box center [19, 38] width 8 height 8
